Goal: Information Seeking & Learning: Learn about a topic

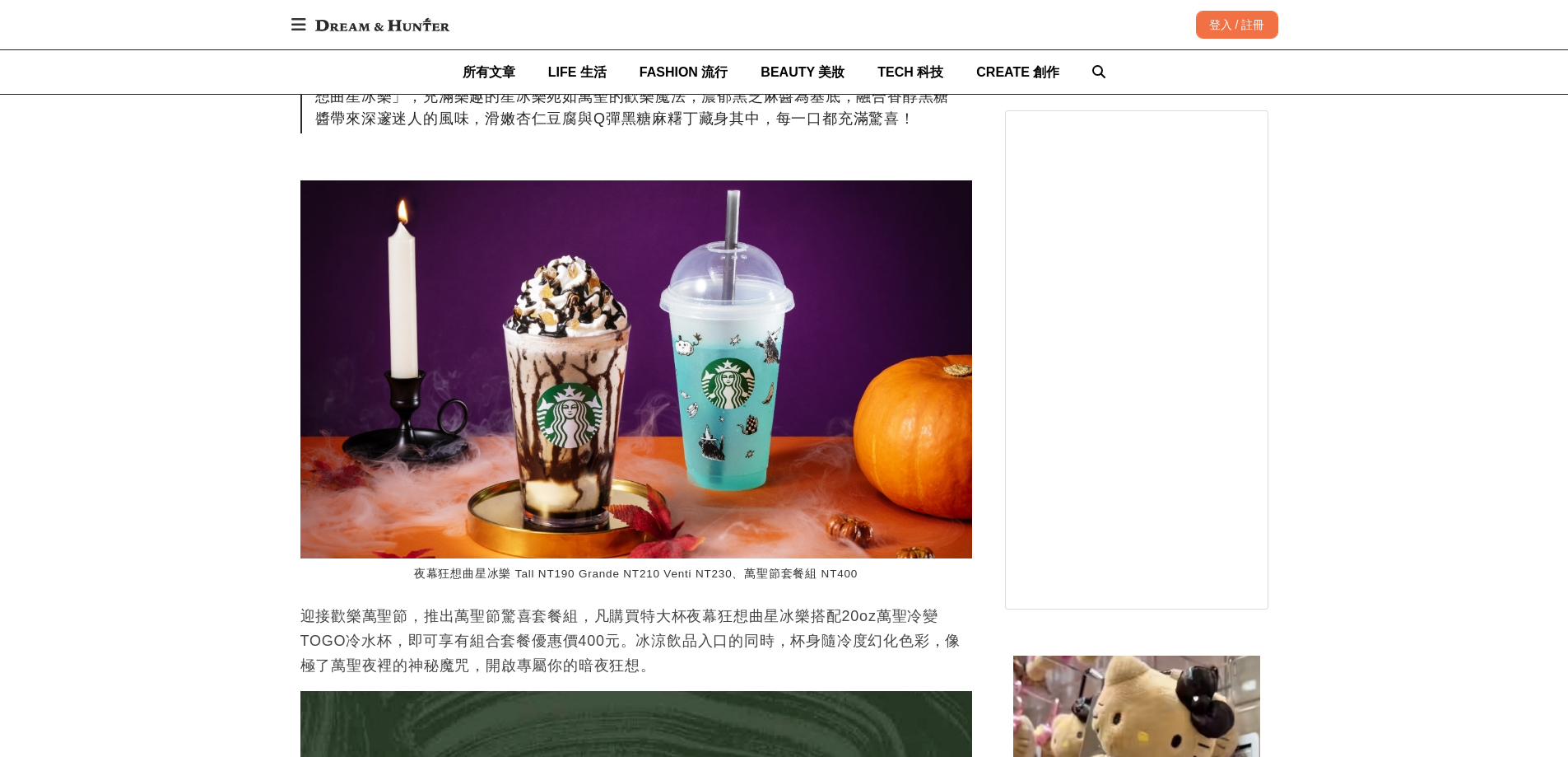
scroll to position [0, 2015]
drag, startPoint x: 684, startPoint y: 613, endPoint x: 812, endPoint y: 616, distance: 128.0
click at [812, 616] on p "迎接歡樂萬聖節，推出萬聖節驚喜套餐組，凡購買特大杯夜幕狂想曲星冰樂搭配20oz萬聖冷變TOGO冷水杯，即可享有組合套餐優惠價400元。冰涼飲品入口的同時，杯身…" at bounding box center [636, 640] width 672 height 74
drag, startPoint x: 802, startPoint y: 618, endPoint x: 679, endPoint y: 620, distance: 123.0
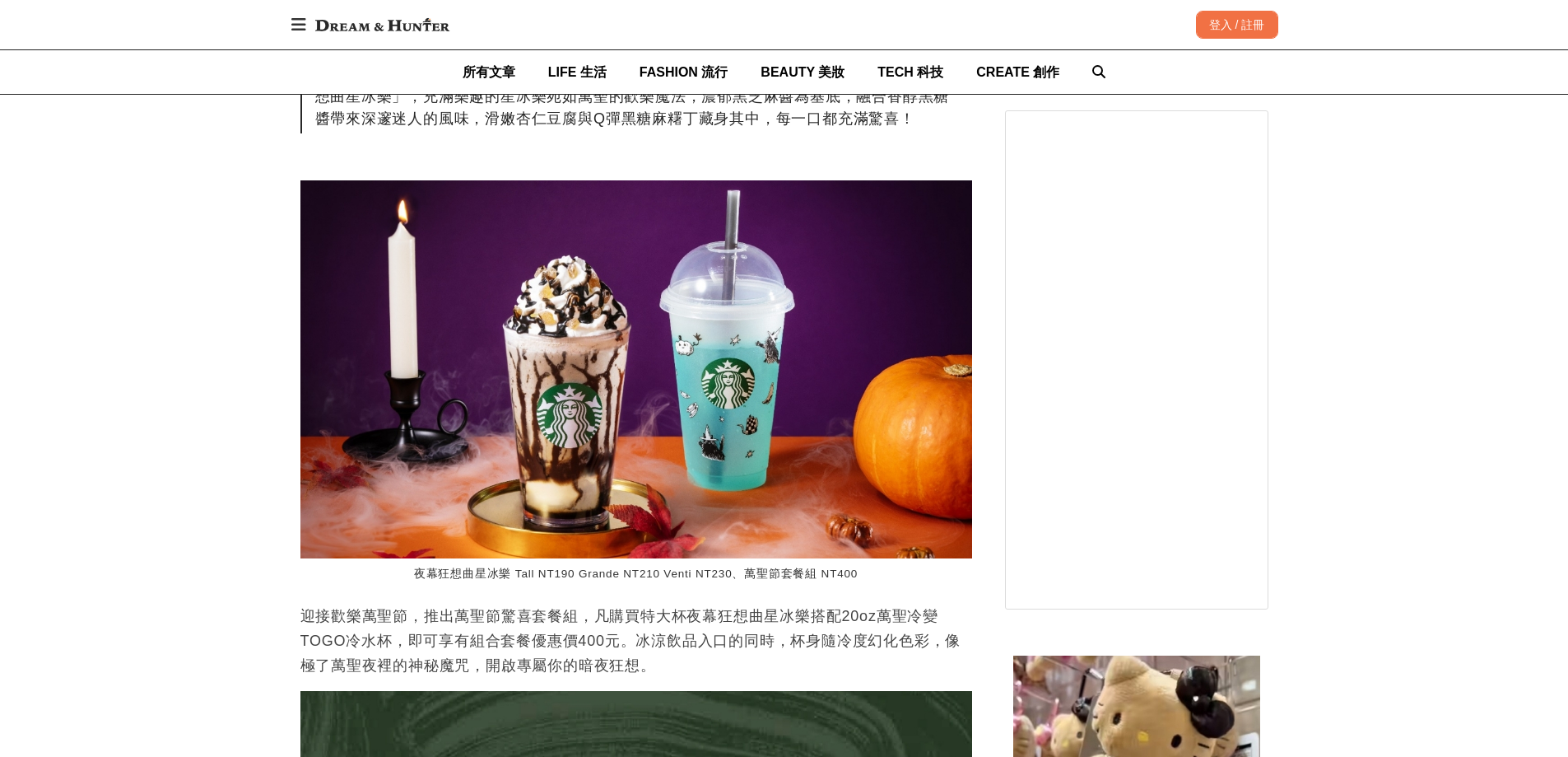
click at [679, 620] on p "迎接歡樂萬聖節，推出萬聖節驚喜套餐組，凡購買特大杯夜幕狂想曲星冰樂搭配20oz萬聖冷變TOGO冷水杯，即可享有組合套餐優惠價400元。冰涼飲品入口的同時，杯身…" at bounding box center [636, 640] width 672 height 74
drag, startPoint x: 643, startPoint y: 614, endPoint x: 758, endPoint y: 611, distance: 115.0
click at [758, 611] on p "迎接歡樂萬聖節，推出萬聖節驚喜套餐組，凡購買特大杯夜幕狂想曲星冰樂搭配20oz萬聖冷變TOGO冷水杯，即可享有組合套餐優惠價400元。冰涼飲品入口的同時，杯身…" at bounding box center [636, 640] width 672 height 74
click at [709, 614] on p "迎接歡樂萬聖節，推出萬聖節驚喜套餐組，凡購買特大杯夜幕狂想曲星冰樂搭配20oz萬聖冷變TOGO冷水杯，即可享有組合套餐優惠價400元。冰涼飲品入口的同時，杯身…" at bounding box center [636, 640] width 672 height 74
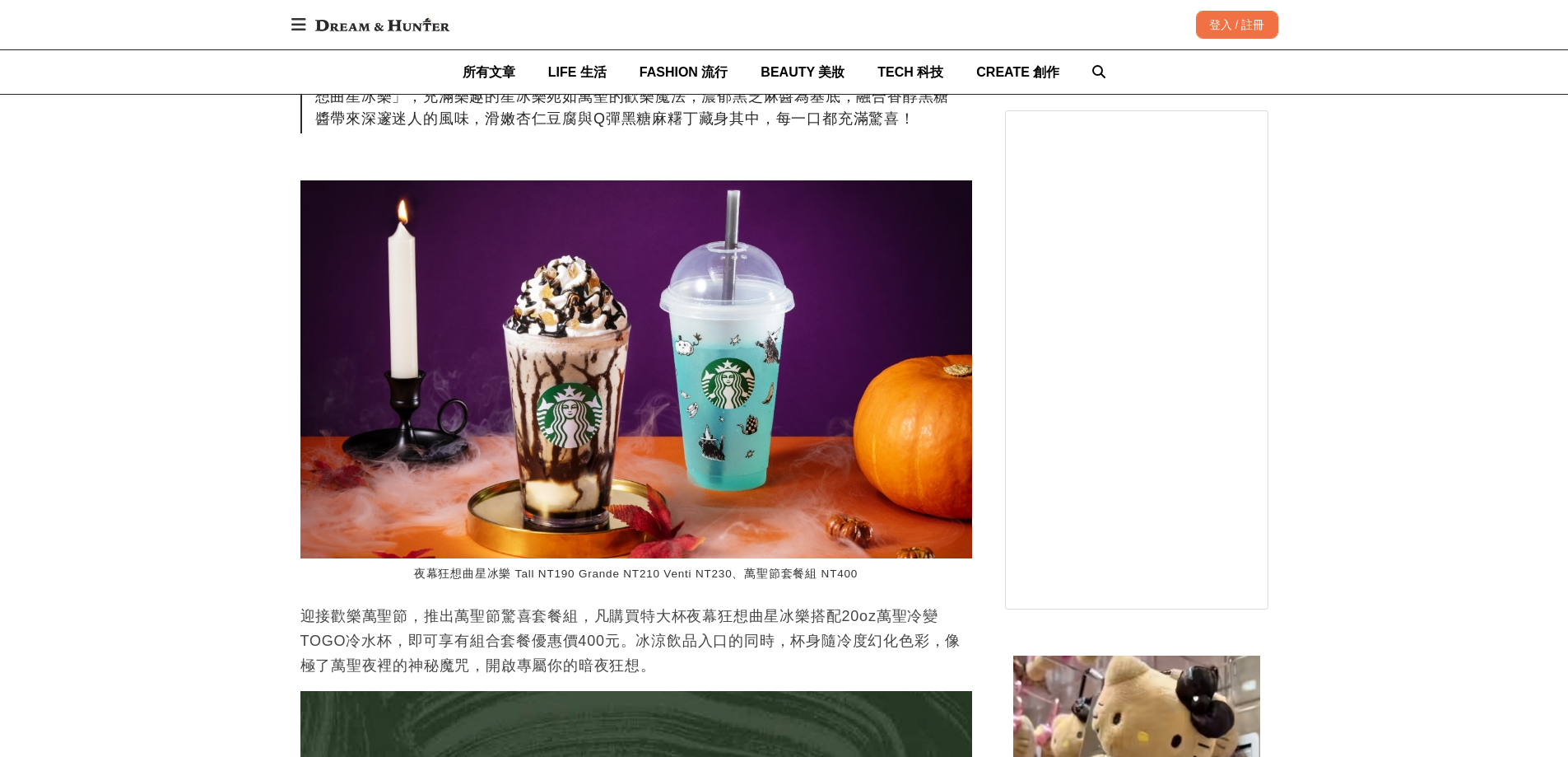
click at [682, 613] on p "迎接歡樂萬聖節，推出萬聖節驚喜套餐組，凡購買特大杯夜幕狂想曲星冰樂搭配20oz萬聖冷變TOGO冷水杯，即可享有組合套餐優惠價400元。冰涼飲品入口的同時，杯身…" at bounding box center [636, 640] width 672 height 74
click at [720, 616] on p "迎接歡樂萬聖節，推出萬聖節驚喜套餐組，凡購買特大杯夜幕狂想曲星冰樂搭配20oz萬聖冷變TOGO冷水杯，即可享有組合套餐優惠價400元。冰涼飲品入口的同時，杯身…" at bounding box center [636, 640] width 672 height 74
drag, startPoint x: 689, startPoint y: 611, endPoint x: 807, endPoint y: 612, distance: 118.0
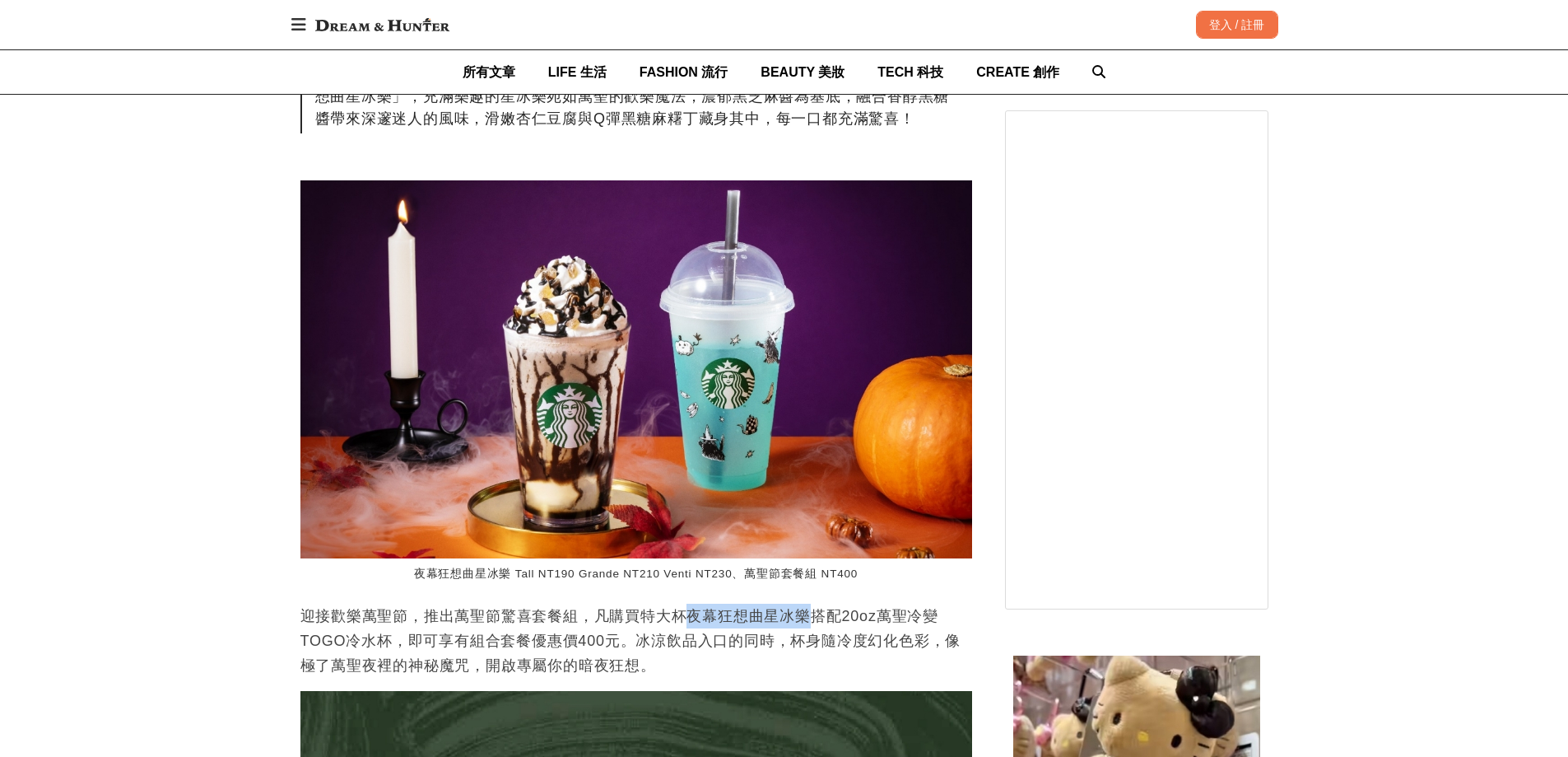
click at [807, 612] on p "迎接歡樂萬聖節，推出萬聖節驚喜套餐組，凡購買特大杯夜幕狂想曲星冰樂搭配20oz萬聖冷變TOGO冷水杯，即可享有組合套餐優惠價400元。冰涼飲品入口的同時，杯身…" at bounding box center [636, 640] width 672 height 74
drag, startPoint x: 743, startPoint y: 573, endPoint x: 812, endPoint y: 572, distance: 69.0
click at [812, 572] on figcaption "夜幕狂想曲星冰樂 Tall NT190 Grande NT210 Venti NT230、萬聖節套餐組 NT400" at bounding box center [636, 574] width 672 height 32
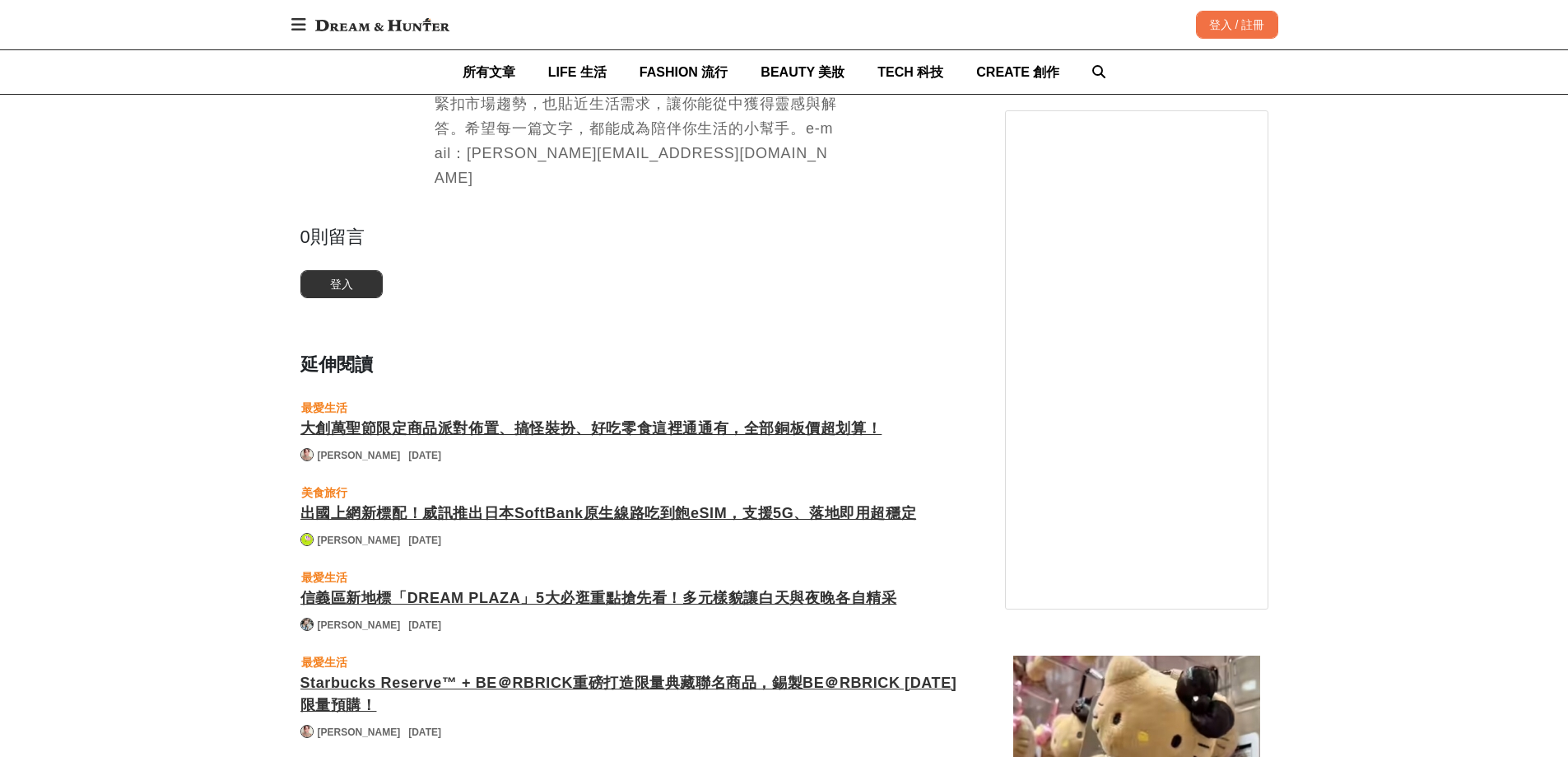
scroll to position [0, 1995]
